Goal: Task Accomplishment & Management: Complete application form

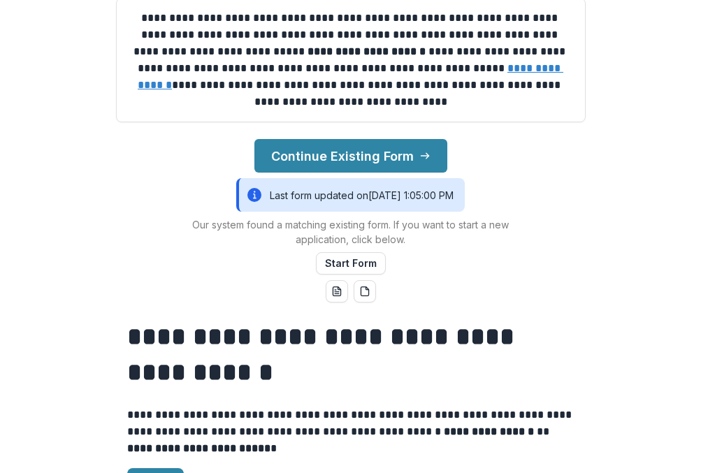
scroll to position [242, 0]
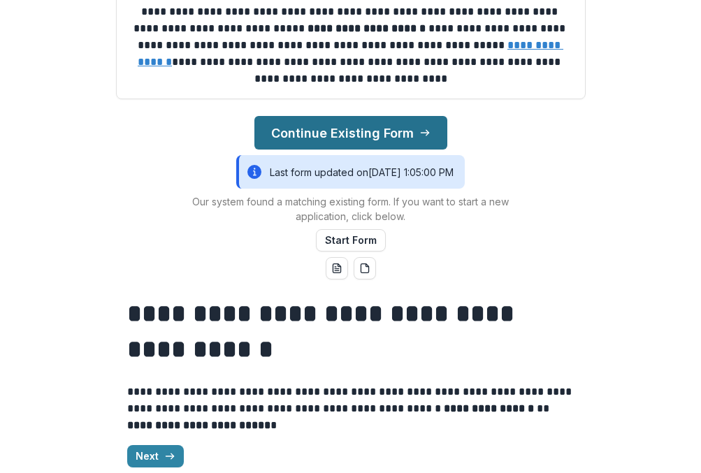
click at [382, 136] on button "Continue Existing Form" at bounding box center [350, 133] width 193 height 34
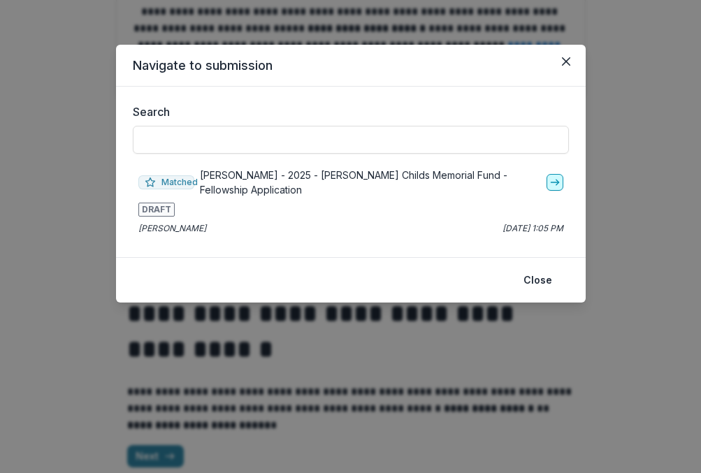
click at [563, 182] on link "go-to" at bounding box center [554, 182] width 17 height 17
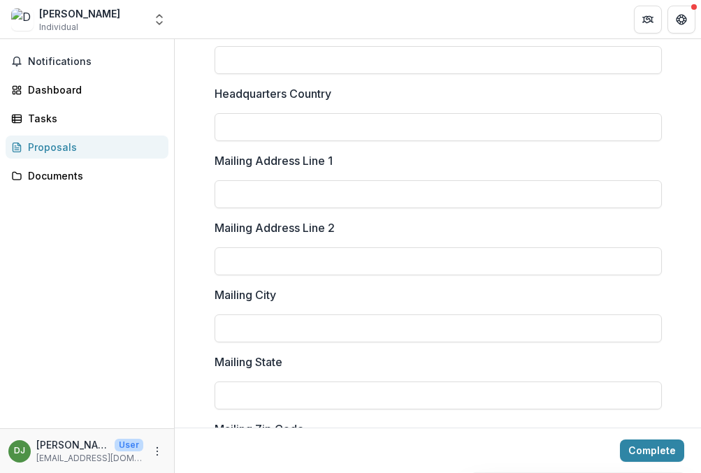
scroll to position [2009, 0]
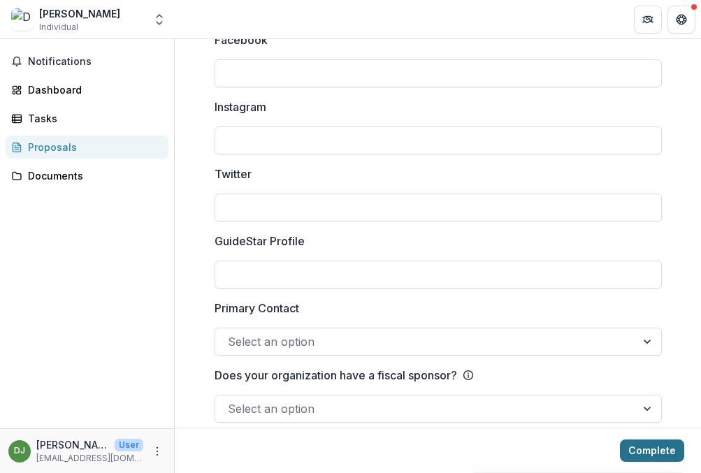
click at [629, 451] on button "Complete" at bounding box center [652, 451] width 64 height 22
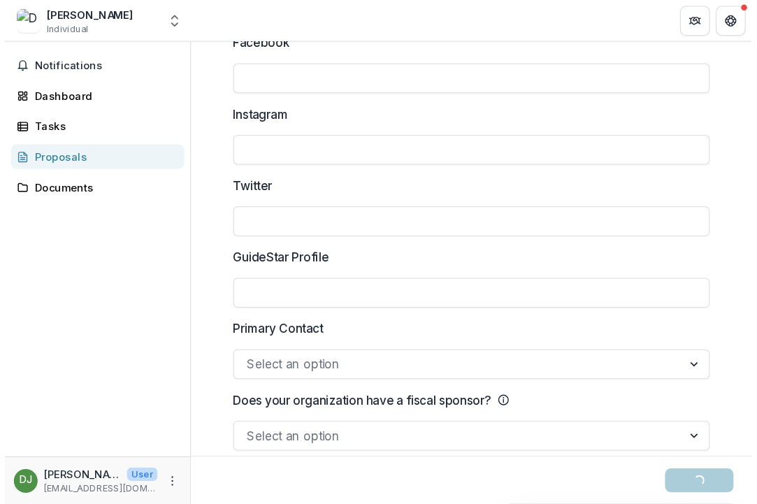
scroll to position [0, 0]
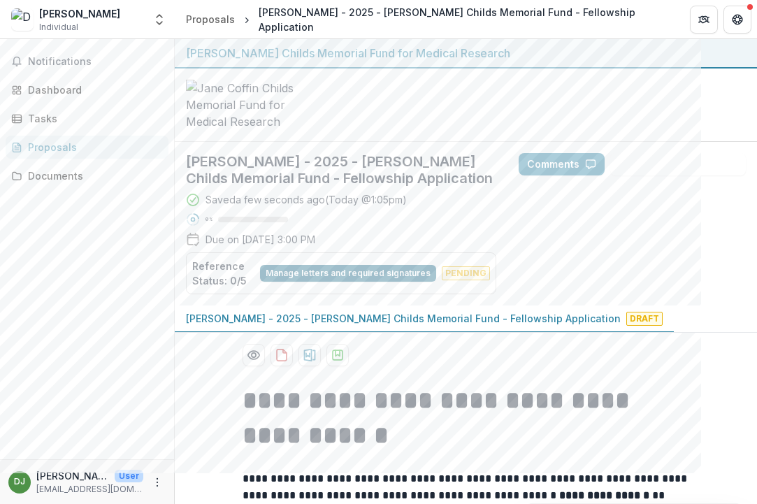
click at [292, 275] on button "Manage letters and required signatures" at bounding box center [348, 273] width 176 height 17
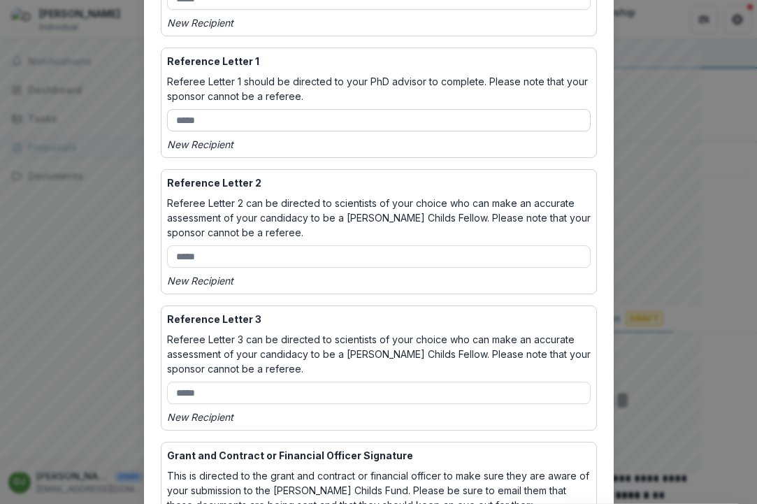
scroll to position [333, 0]
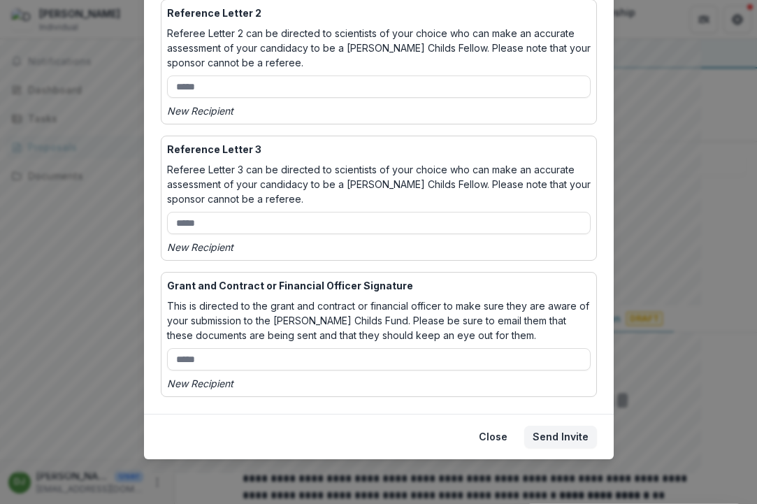
click at [681, 257] on div "Manage letters and required signatures Proposed Postdoctoral Advisor Form Form …" at bounding box center [378, 252] width 757 height 504
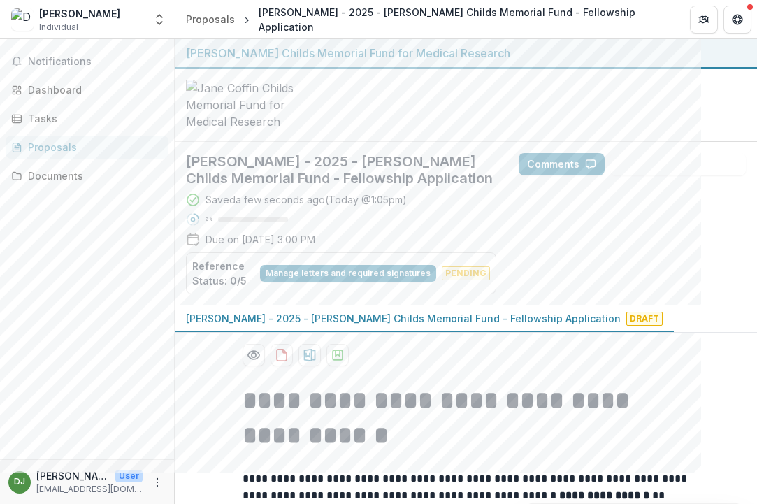
scroll to position [87, 0]
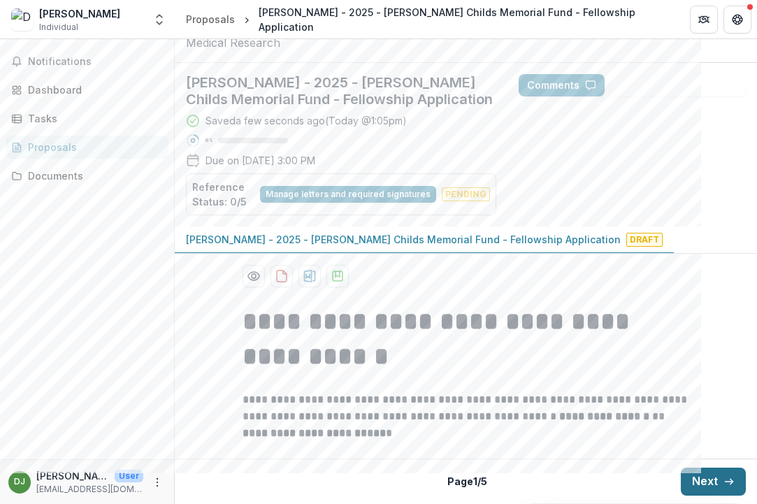
click at [699, 472] on button "Next" at bounding box center [713, 481] width 65 height 28
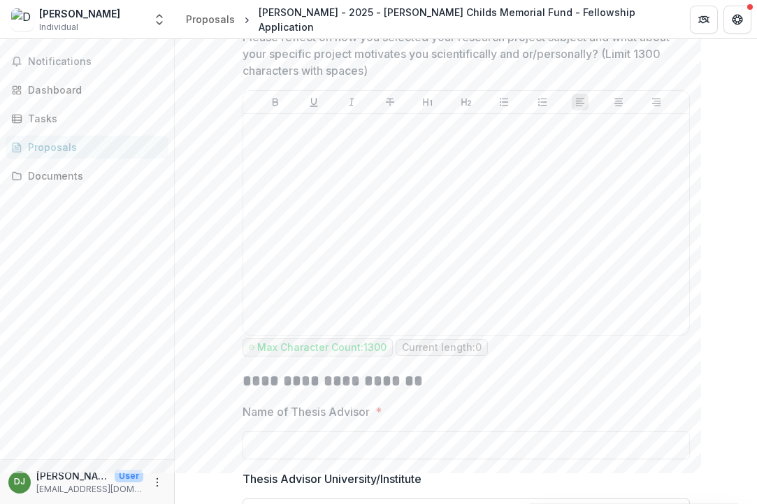
scroll to position [1702, 0]
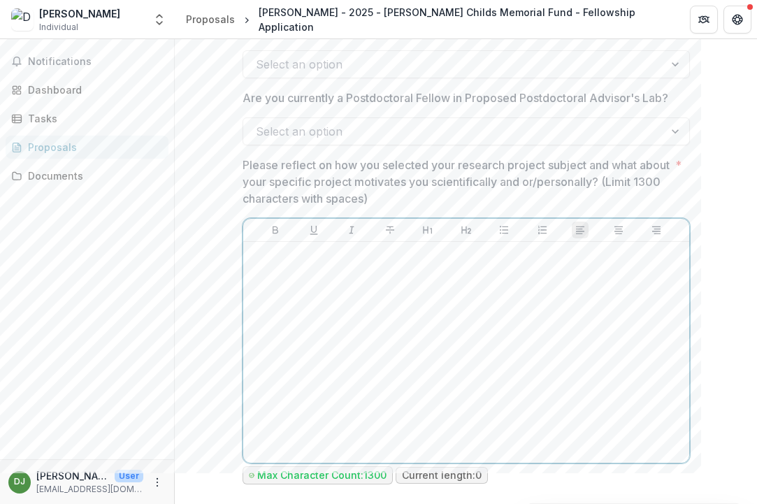
click at [574, 450] on div at bounding box center [466, 352] width 435 height 210
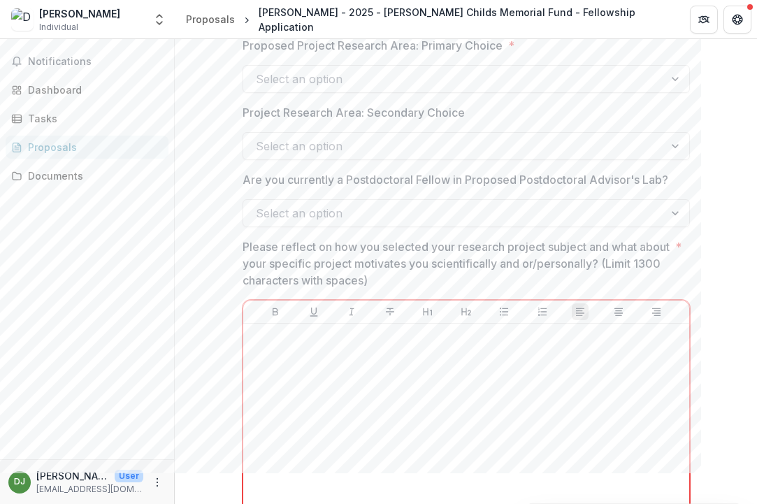
scroll to position [1615, 0]
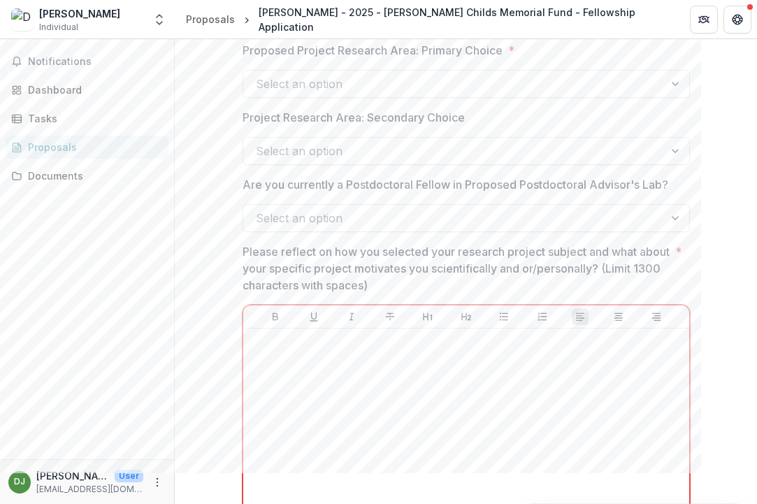
click at [513, 258] on p "Please reflect on how you selected your research project subject and what about…" at bounding box center [455, 268] width 427 height 50
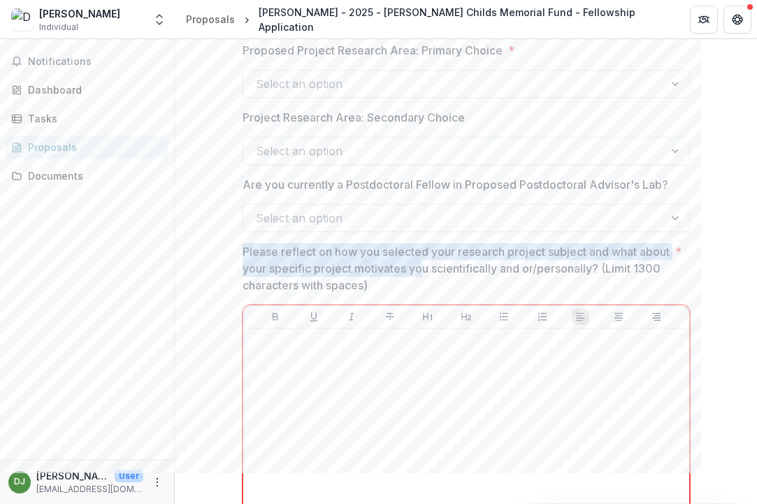
drag, startPoint x: 437, startPoint y: 246, endPoint x: 454, endPoint y: 277, distance: 35.6
click at [454, 277] on p "Please reflect on how you selected your research project subject and what about…" at bounding box center [455, 268] width 427 height 50
drag, startPoint x: 447, startPoint y: 282, endPoint x: 438, endPoint y: 251, distance: 31.9
click at [438, 251] on p "Please reflect on how you selected your research project subject and what about…" at bounding box center [455, 268] width 427 height 50
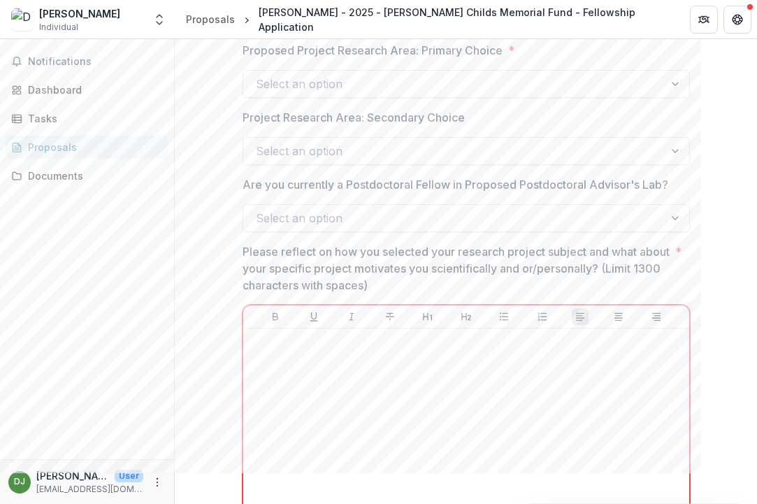
click at [438, 251] on p "Please reflect on how you selected your research project subject and what about…" at bounding box center [455, 268] width 427 height 50
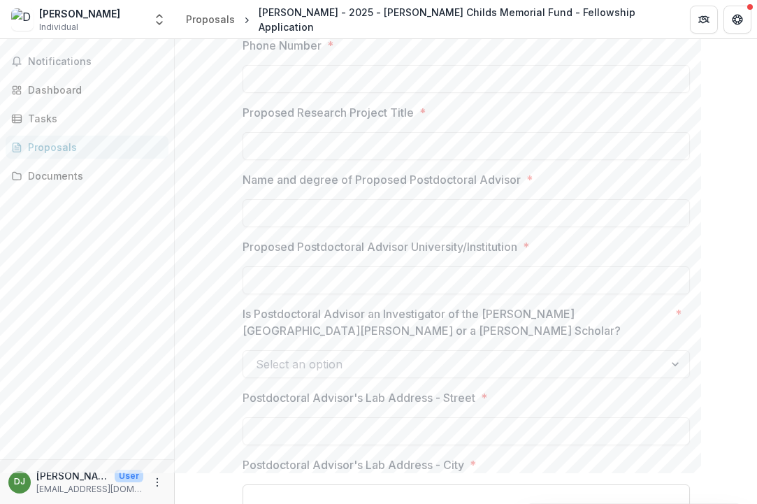
scroll to position [859, 0]
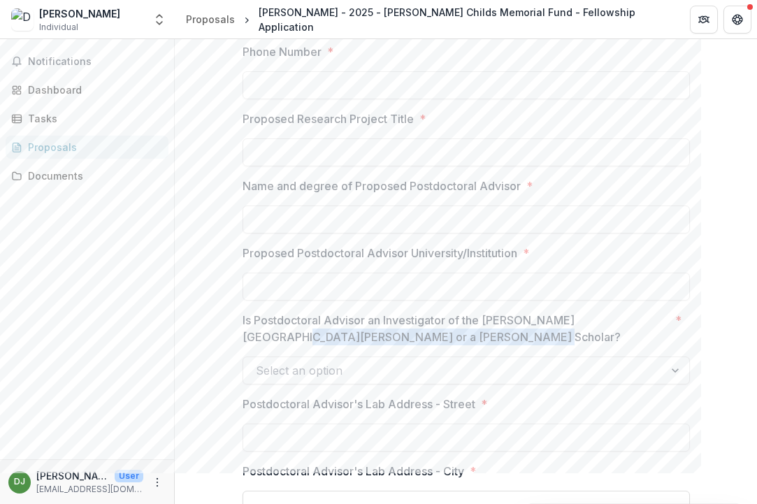
drag, startPoint x: 633, startPoint y: 336, endPoint x: 621, endPoint y: 320, distance: 20.4
click at [621, 320] on p "Is Postdoctoral Advisor an Investigator of the Howard Hughes Medical Institute …" at bounding box center [455, 329] width 427 height 34
click at [259, 362] on input "Is Postdoctoral Advisor an Investigator of the Howard Hughes Medical Institute …" at bounding box center [257, 370] width 3 height 17
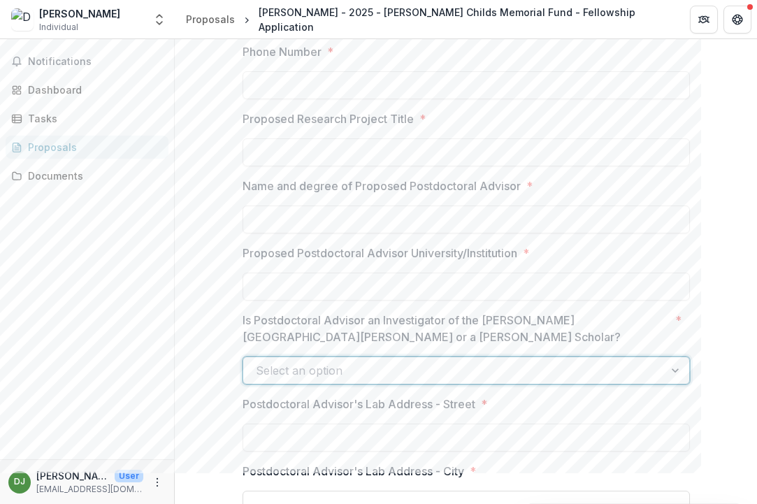
click at [528, 380] on div at bounding box center [454, 371] width 396 height 20
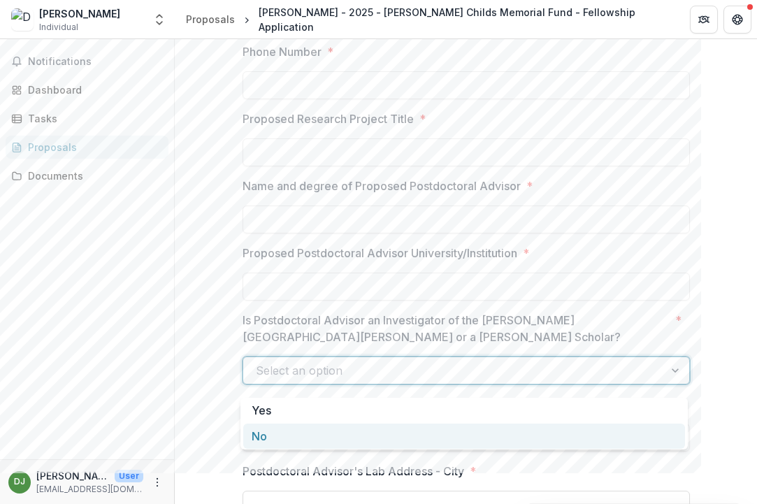
click at [512, 438] on div "No" at bounding box center [464, 436] width 442 height 26
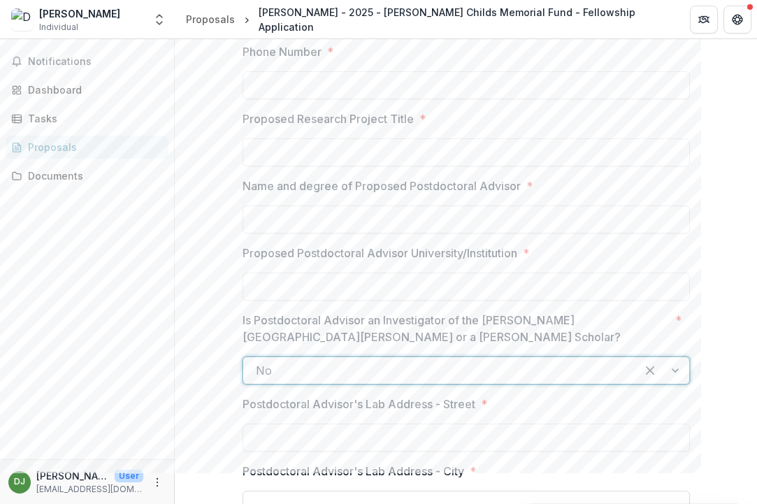
scroll to position [1149, 0]
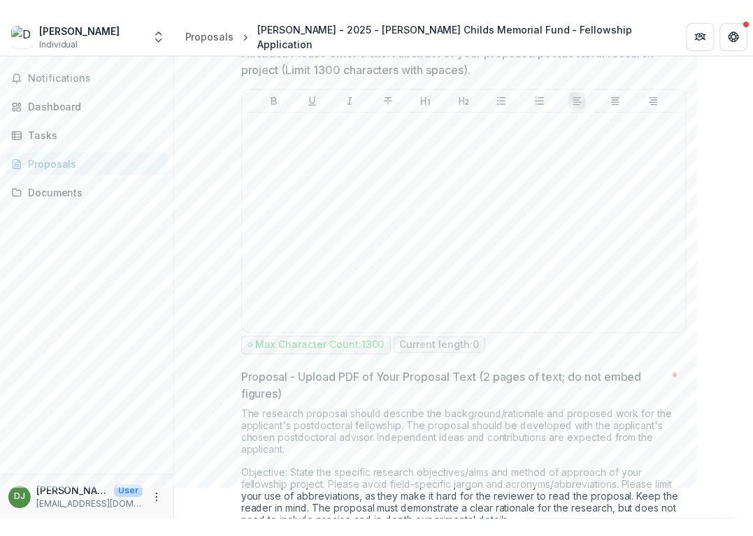
scroll to position [4687, 0]
